Goal: Find specific page/section: Find specific page/section

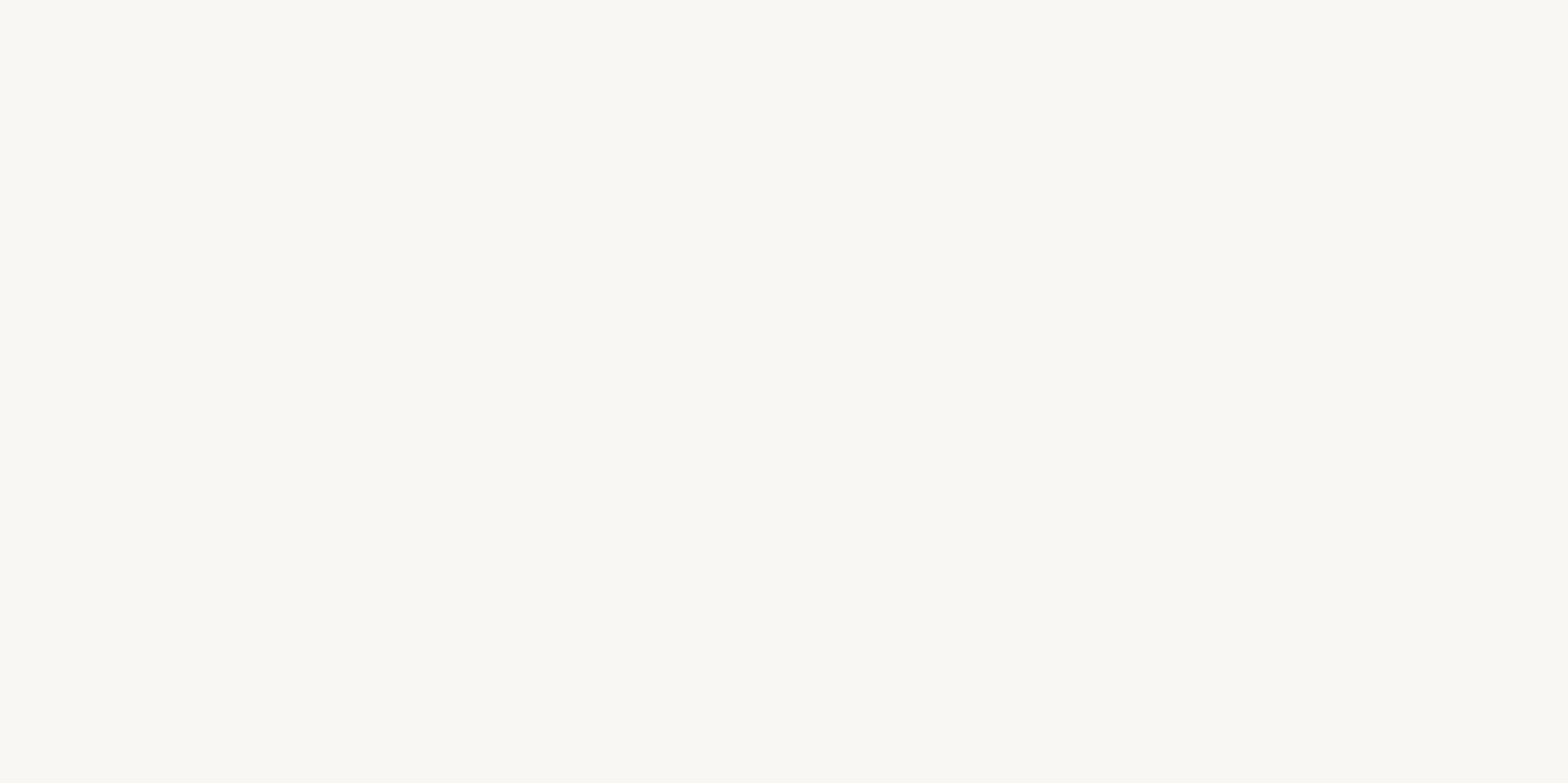
select select "FR"
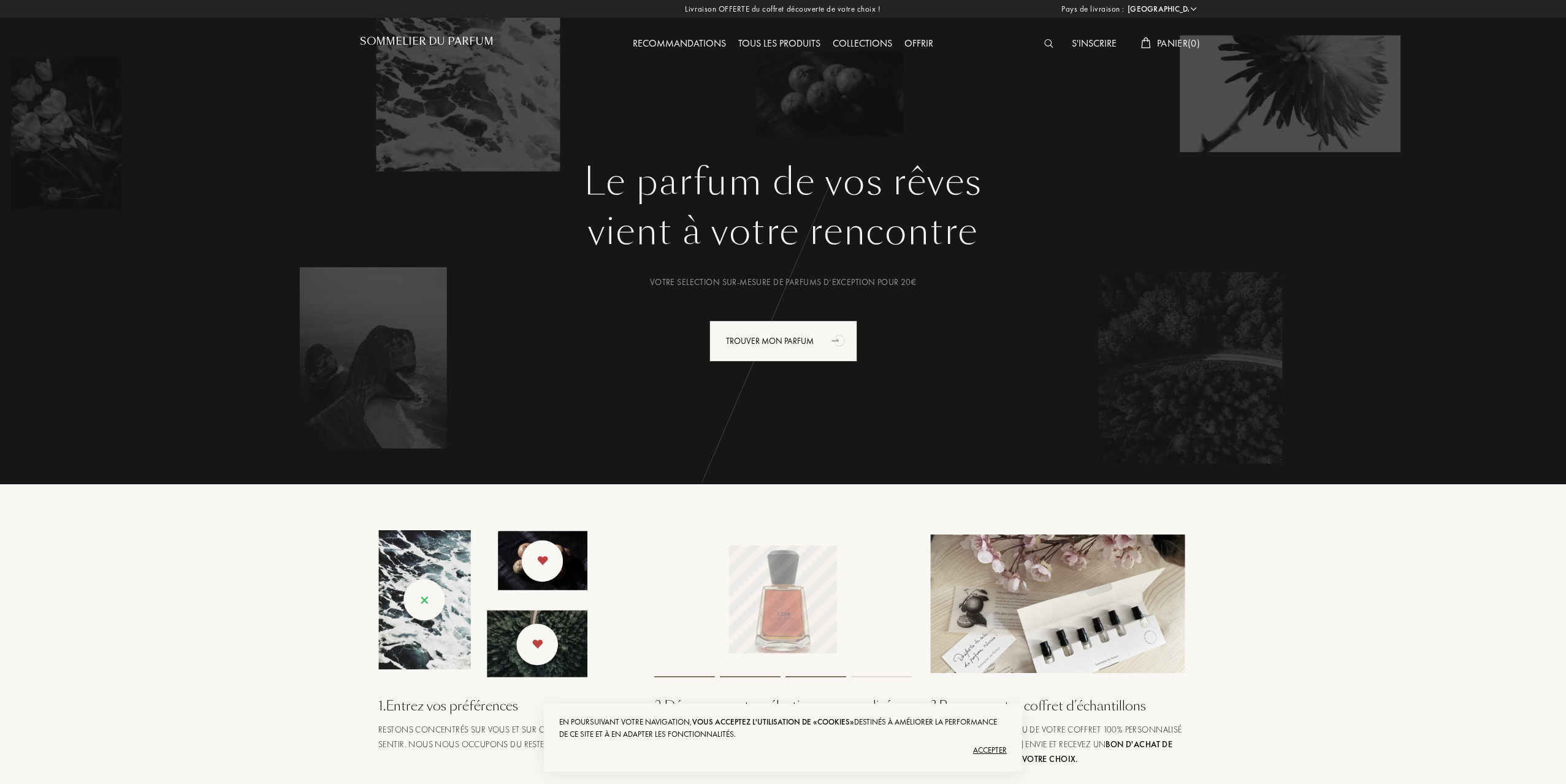
click at [1045, 41] on img at bounding box center [1048, 43] width 9 height 9
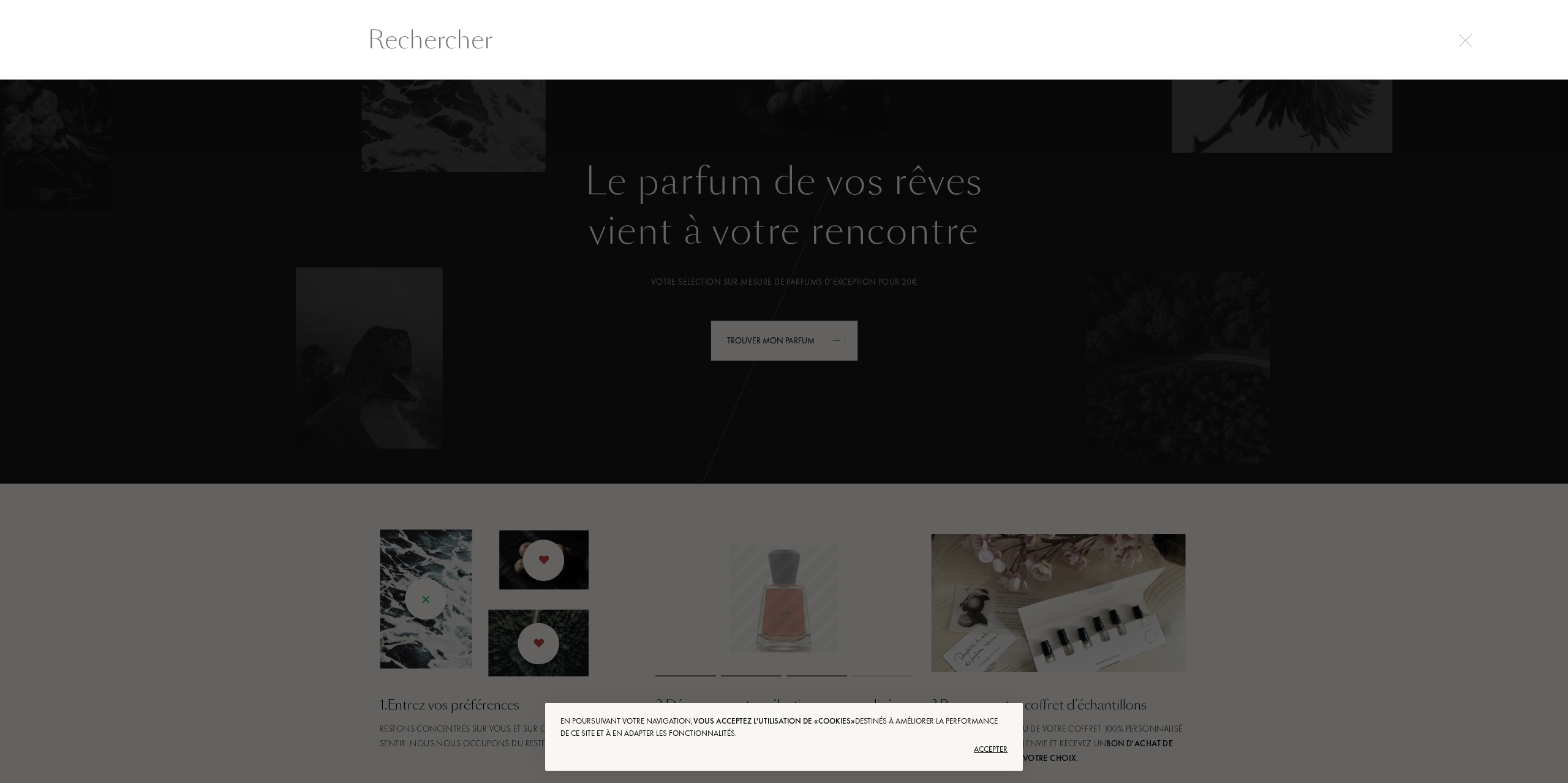
click at [638, 45] on input "text" at bounding box center [784, 40] width 882 height 36
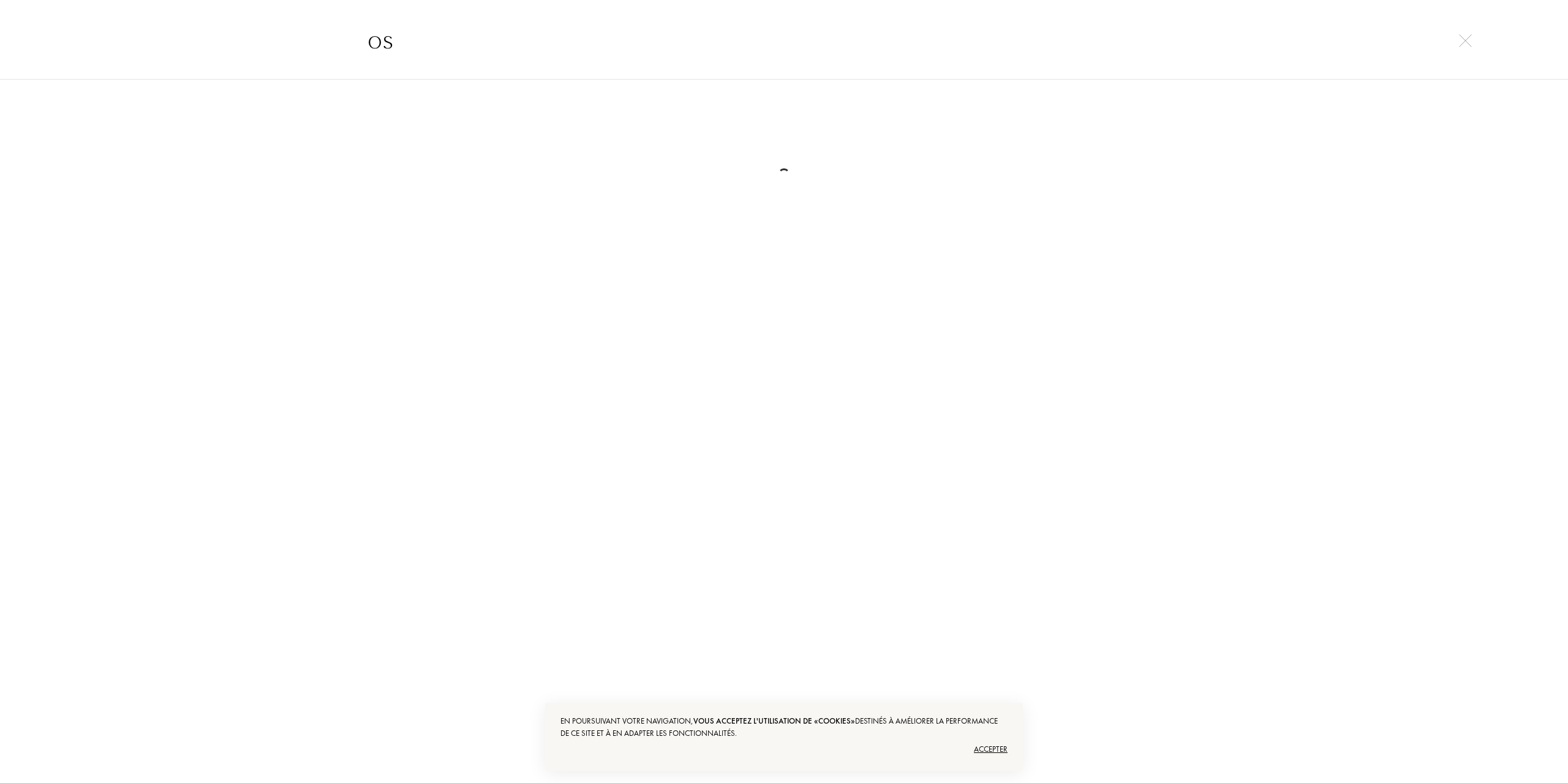
type input "o"
click at [621, 26] on input "hermes" at bounding box center [784, 40] width 882 height 36
type input "hermes"
drag, startPoint x: 1057, startPoint y: 150, endPoint x: 1257, endPoint y: 95, distance: 207.4
click at [1074, 156] on div at bounding box center [783, 166] width 858 height 92
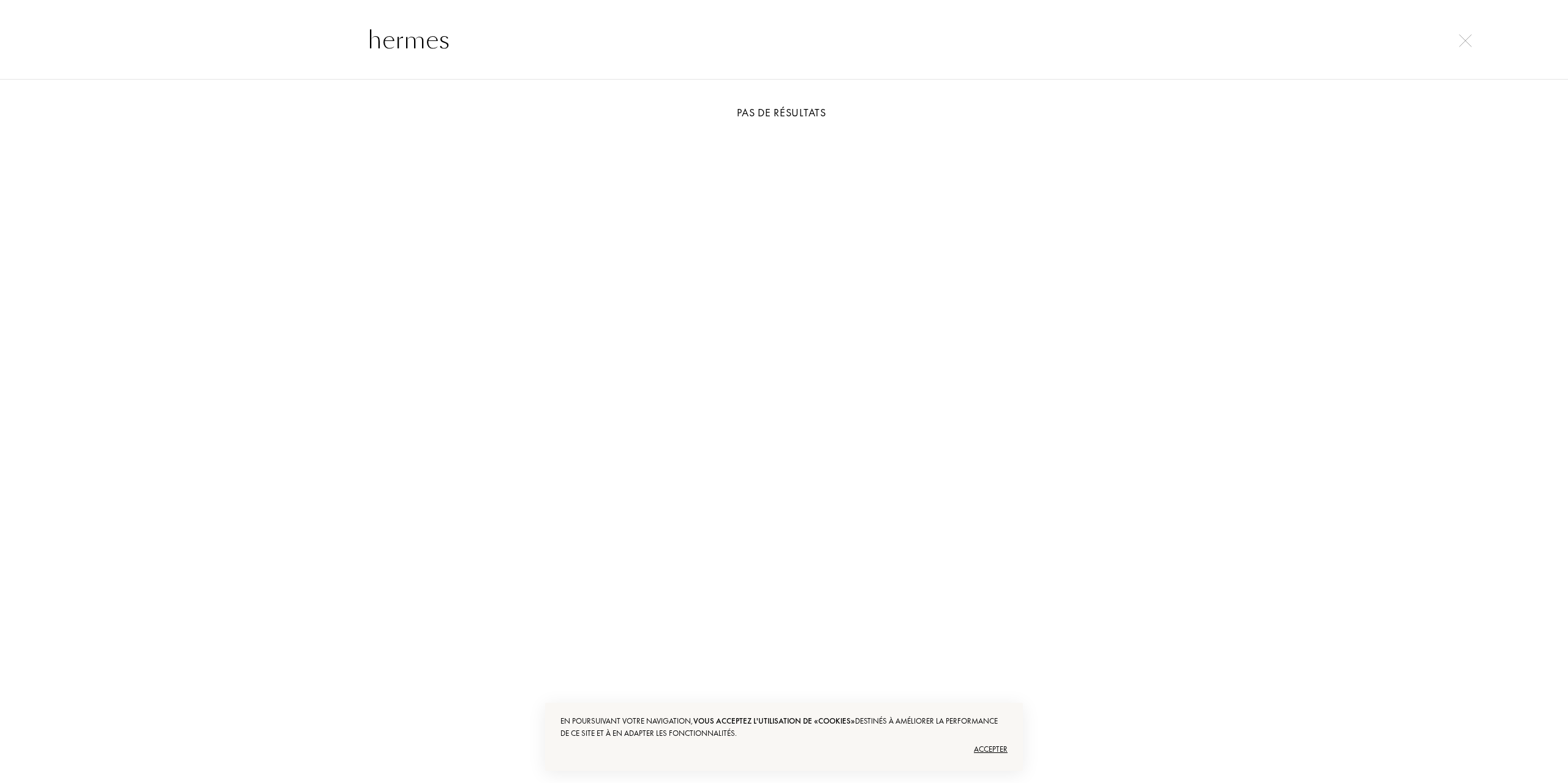
click at [1457, 47] on div "hermes" at bounding box center [784, 40] width 1568 height 80
click at [1464, 41] on img at bounding box center [1465, 41] width 13 height 13
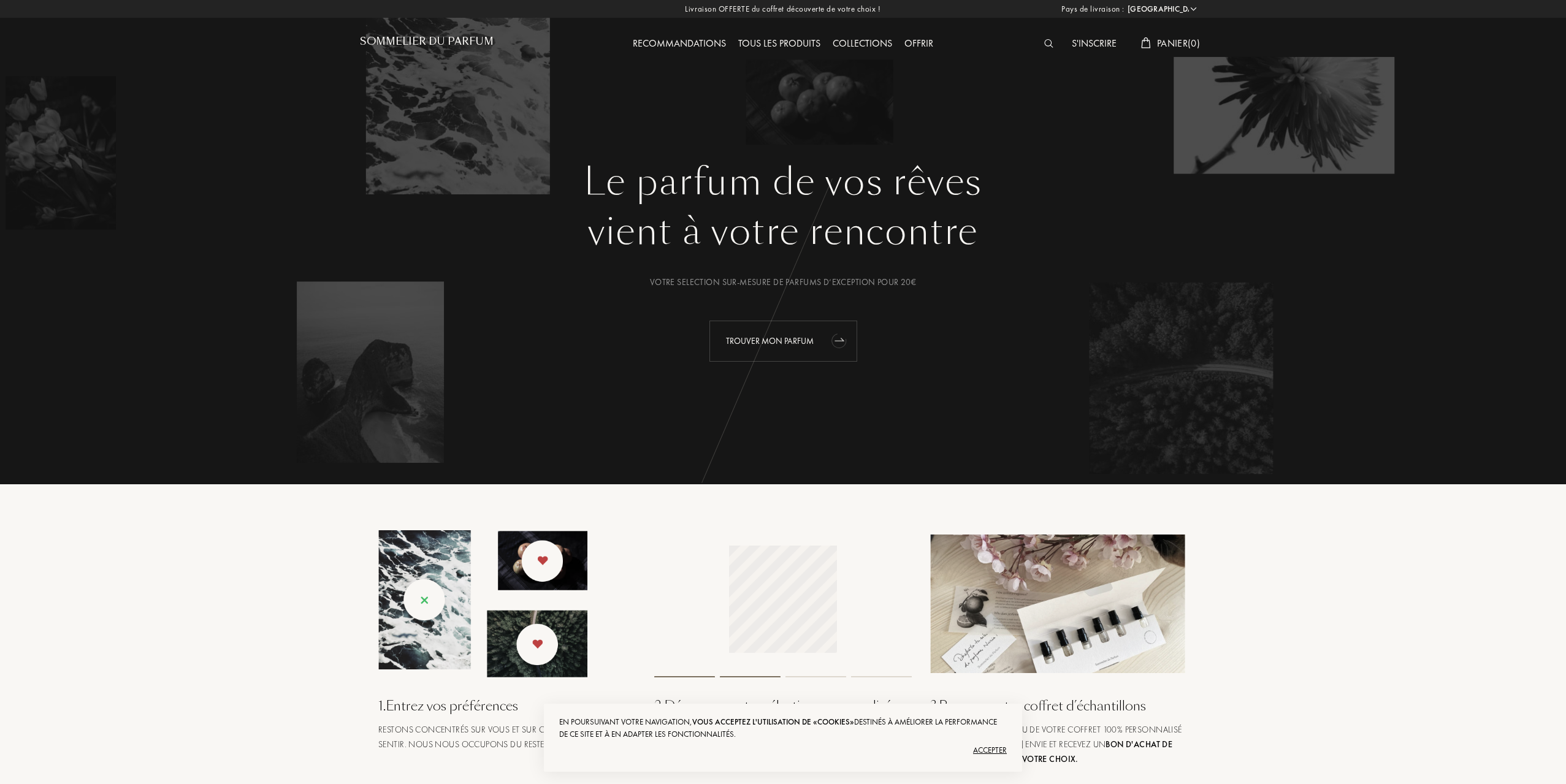
click at [789, 338] on div "Trouver mon parfum" at bounding box center [783, 341] width 148 height 41
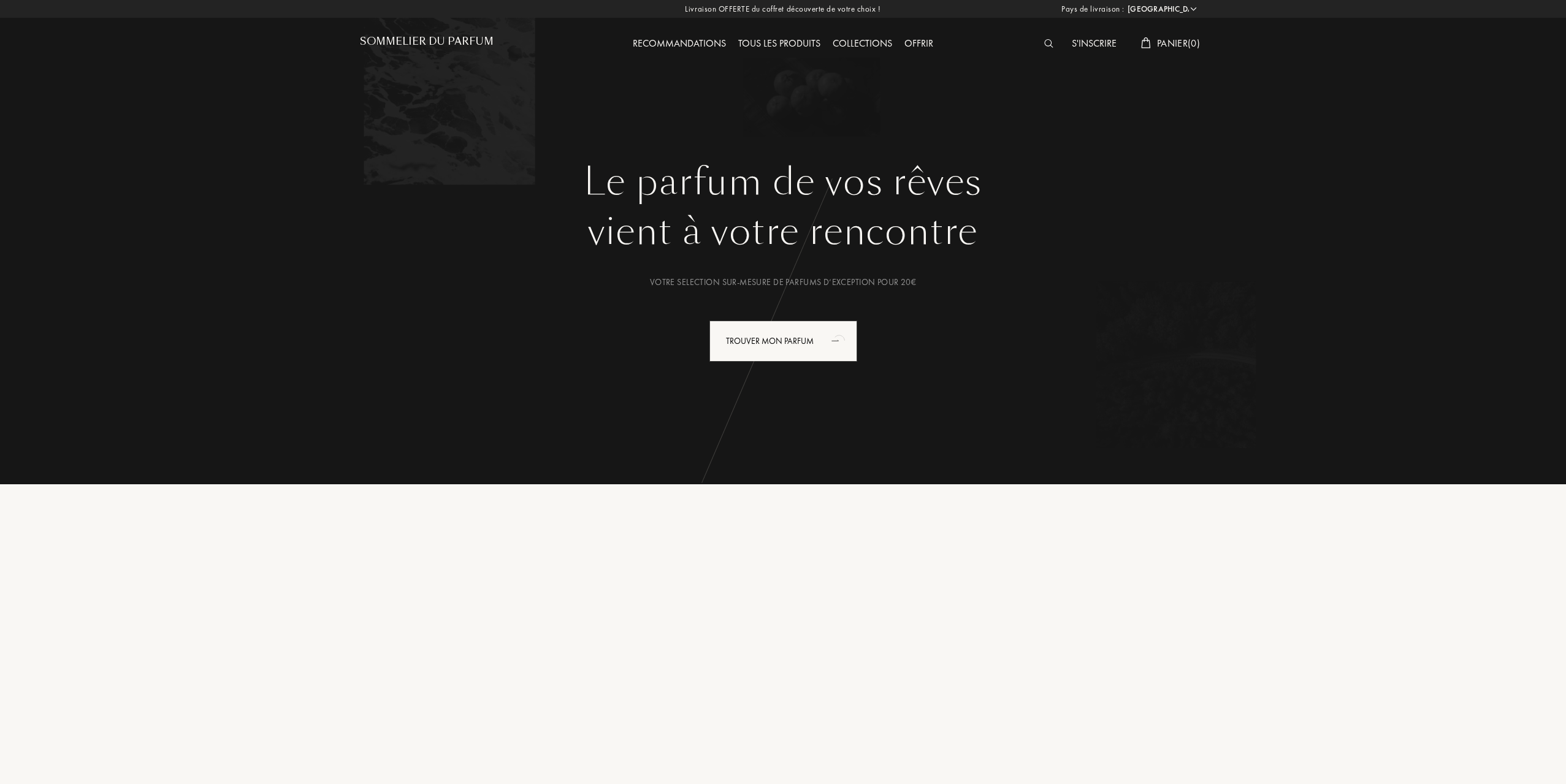
select select "FR"
